Goal: Task Accomplishment & Management: Use online tool/utility

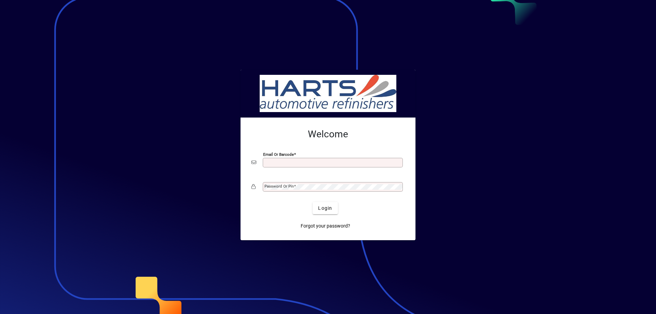
type input "**********"
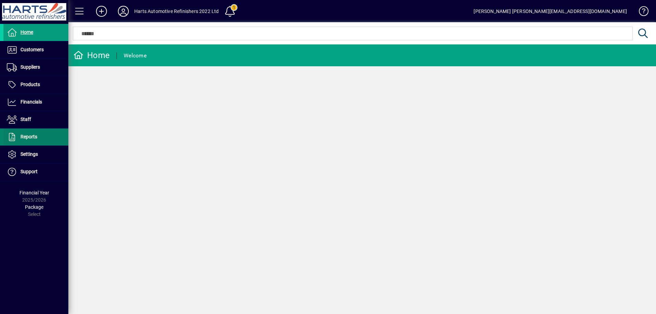
click at [38, 134] on span at bounding box center [35, 137] width 65 height 16
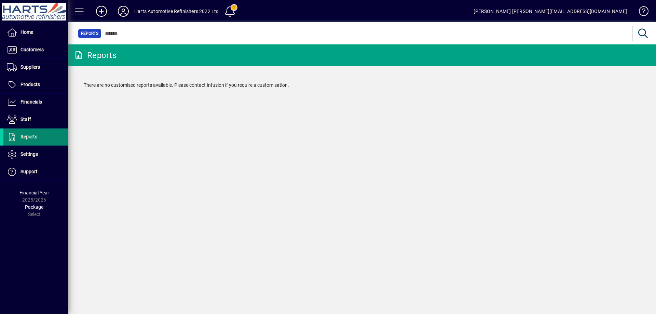
click at [42, 135] on span at bounding box center [35, 137] width 65 height 16
click at [38, 108] on span at bounding box center [35, 102] width 65 height 16
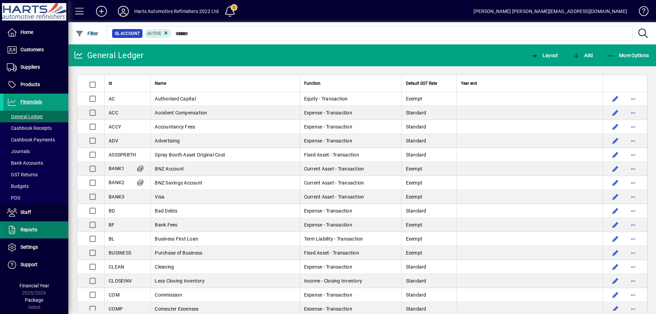
click at [39, 234] on span at bounding box center [35, 230] width 65 height 16
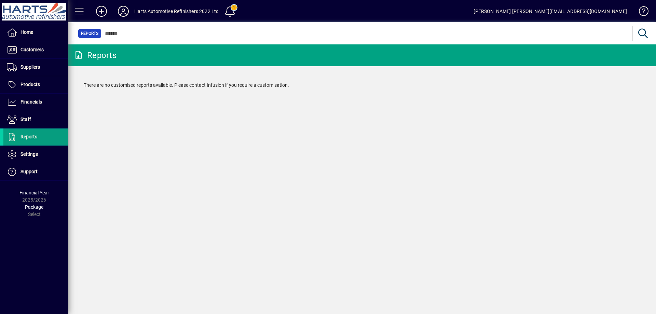
click at [82, 52] on icon at bounding box center [78, 55] width 10 height 8
click at [104, 10] on icon at bounding box center [102, 11] width 14 height 11
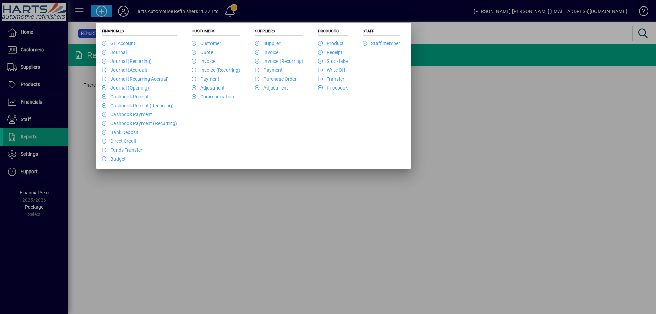
click at [394, 198] on div at bounding box center [328, 157] width 656 height 314
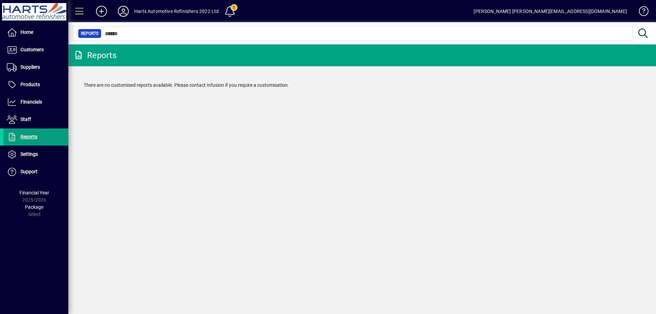
click at [82, 8] on span at bounding box center [79, 11] width 16 height 16
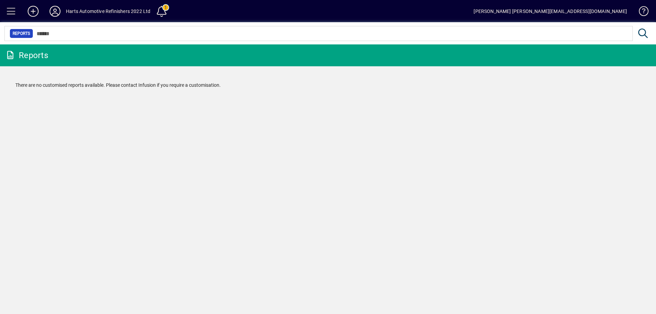
click at [14, 13] on span at bounding box center [11, 11] width 16 height 16
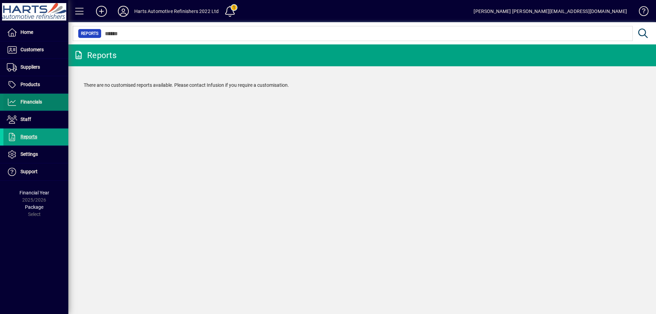
click at [28, 102] on span "Financials" at bounding box center [31, 101] width 22 height 5
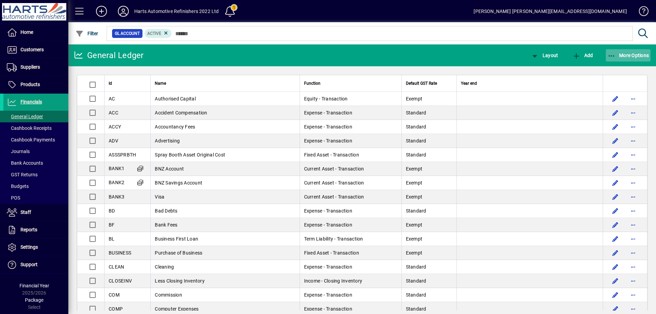
click at [615, 54] on icon "button" at bounding box center [611, 56] width 9 height 7
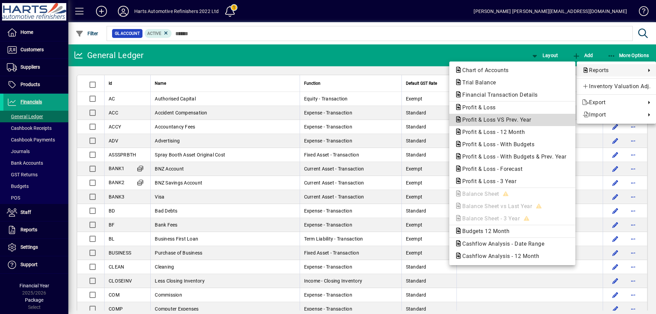
click at [506, 122] on span "Profit & Loss VS Prev. Year" at bounding box center [495, 119] width 80 height 6
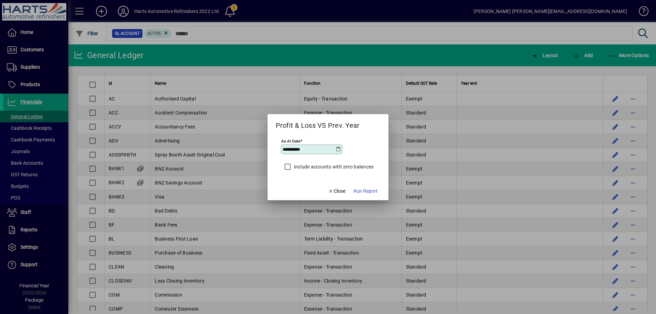
click at [338, 148] on icon at bounding box center [337, 148] width 5 height 5
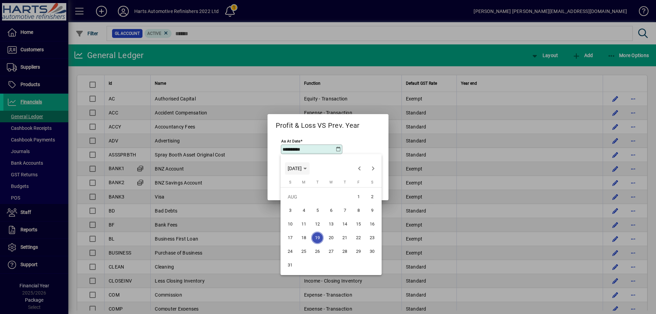
click at [309, 169] on span "Choose month and year" at bounding box center [297, 168] width 25 height 16
click at [358, 172] on span "Previous 24 years" at bounding box center [359, 169] width 14 height 14
click at [372, 170] on span "Next 24 years" at bounding box center [373, 169] width 14 height 14
click at [325, 148] on div at bounding box center [328, 157] width 656 height 314
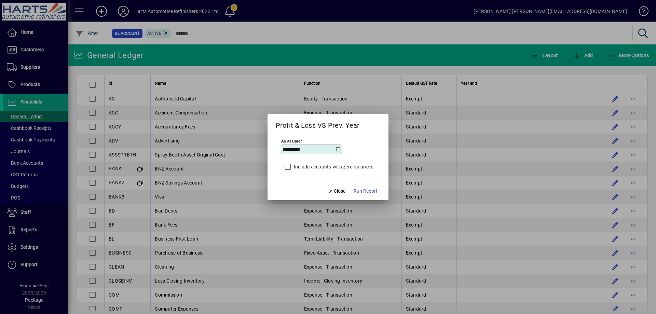
drag, startPoint x: 322, startPoint y: 148, endPoint x: 230, endPoint y: 148, distance: 91.5
click at [231, 148] on div "**********" at bounding box center [328, 157] width 656 height 314
type input "**********"
click at [360, 192] on span "Run Report" at bounding box center [365, 190] width 24 height 7
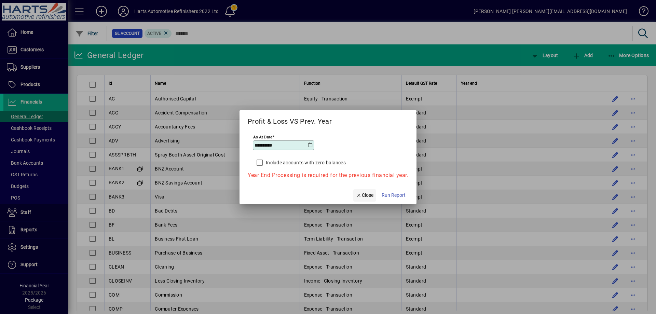
click at [363, 196] on span "Close" at bounding box center [365, 195] width 18 height 7
